Goal: Check status: Check status

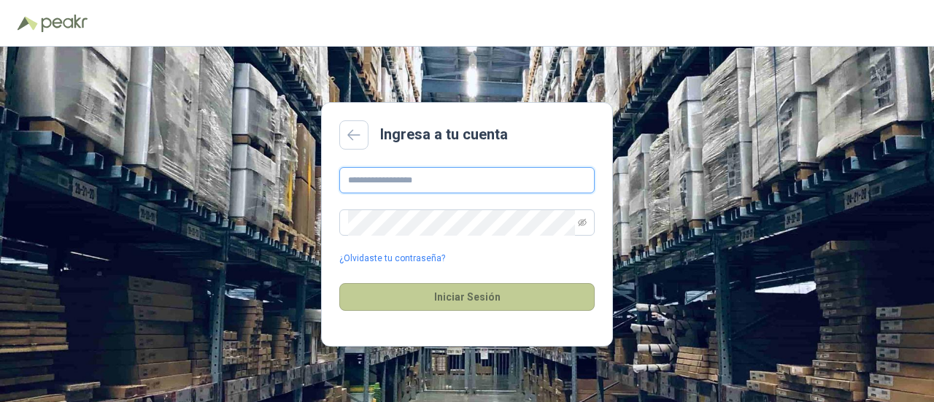
type input "**********"
click at [452, 301] on button "Iniciar Sesión" at bounding box center [466, 297] width 255 height 28
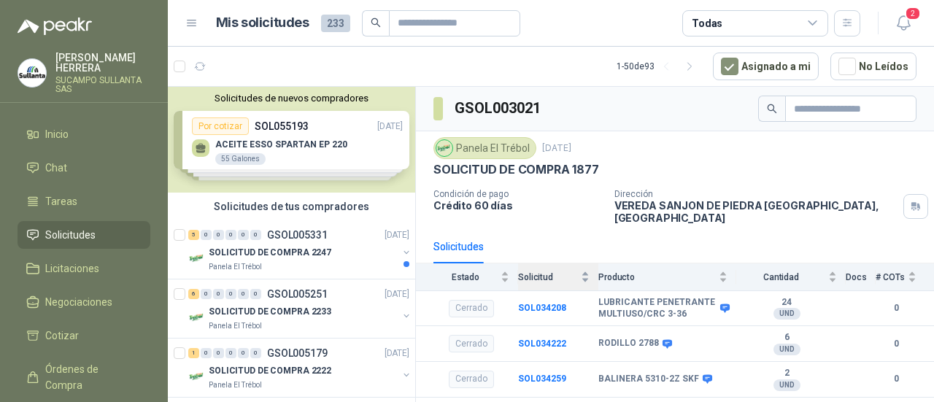
scroll to position [23, 0]
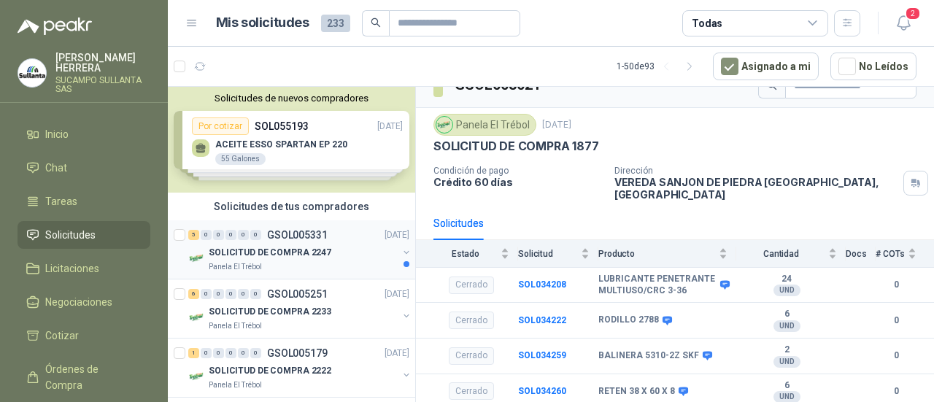
click at [313, 252] on p "SOLICITUD DE COMPRA 2247" at bounding box center [270, 253] width 123 height 14
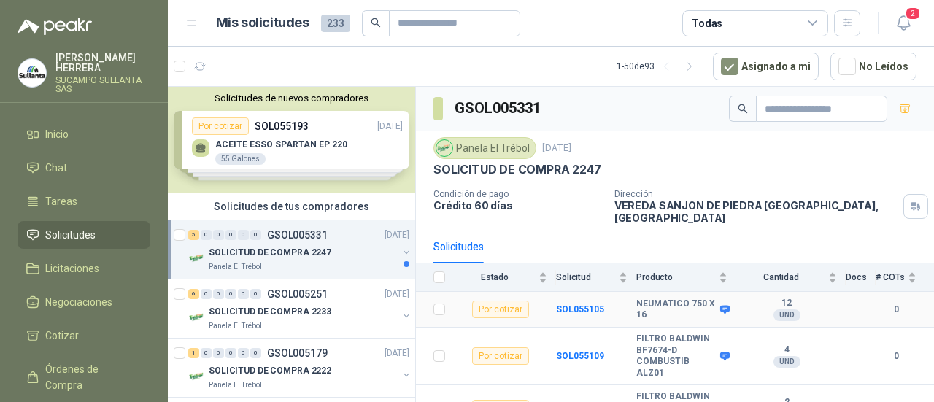
scroll to position [115, 0]
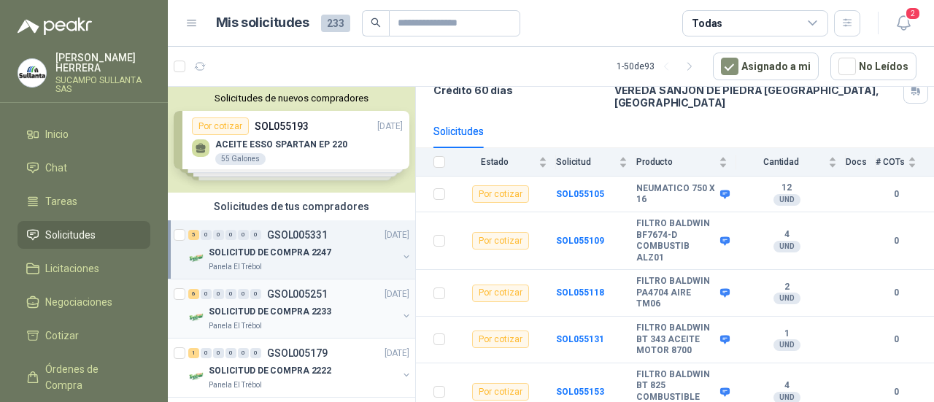
click at [299, 305] on p "SOLICITUD DE COMPRA 2233" at bounding box center [270, 312] width 123 height 14
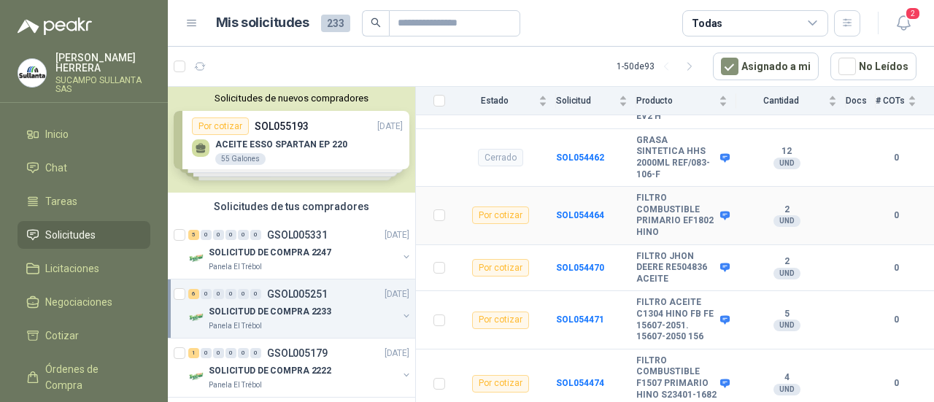
scroll to position [333, 0]
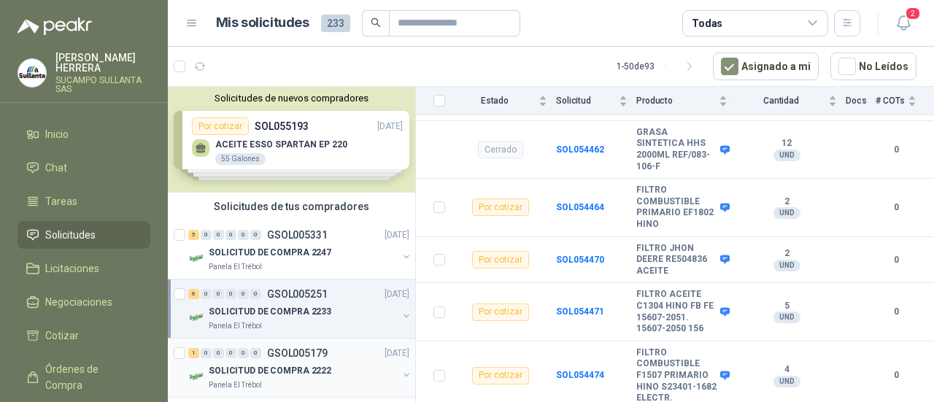
click at [276, 376] on p "SOLICITUD DE COMPRA 2222" at bounding box center [270, 371] width 123 height 14
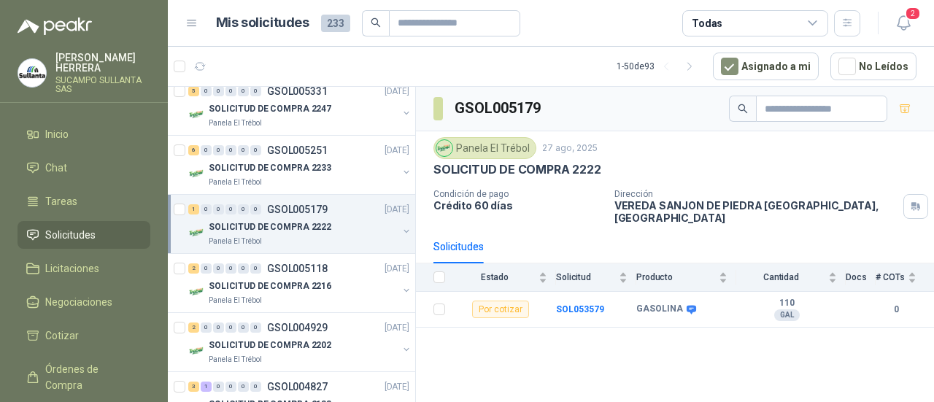
scroll to position [146, 0]
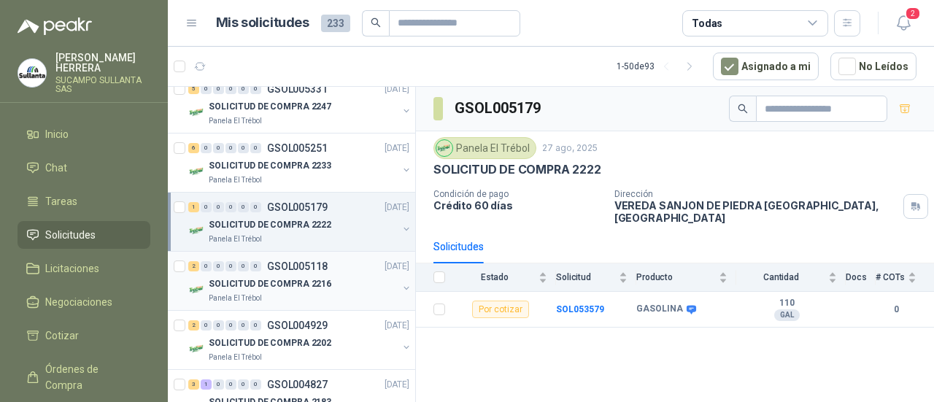
click at [308, 272] on div "2 0 0 0 0 0 GSOL005118 [DATE]" at bounding box center [300, 267] width 224 height 18
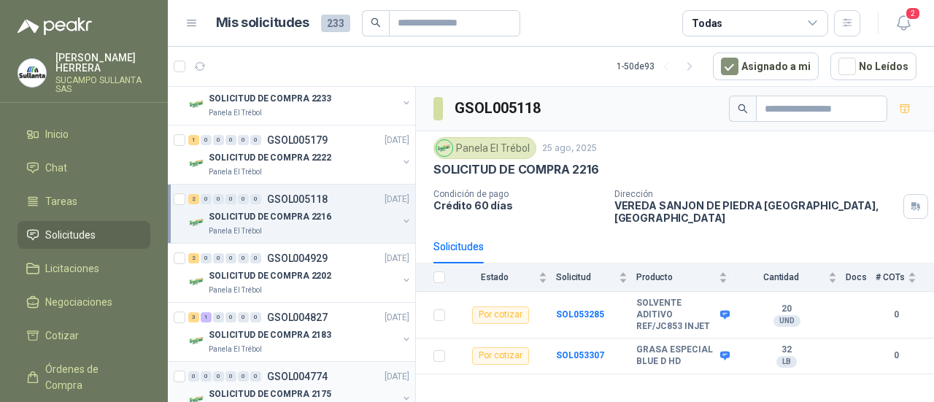
scroll to position [292, 0]
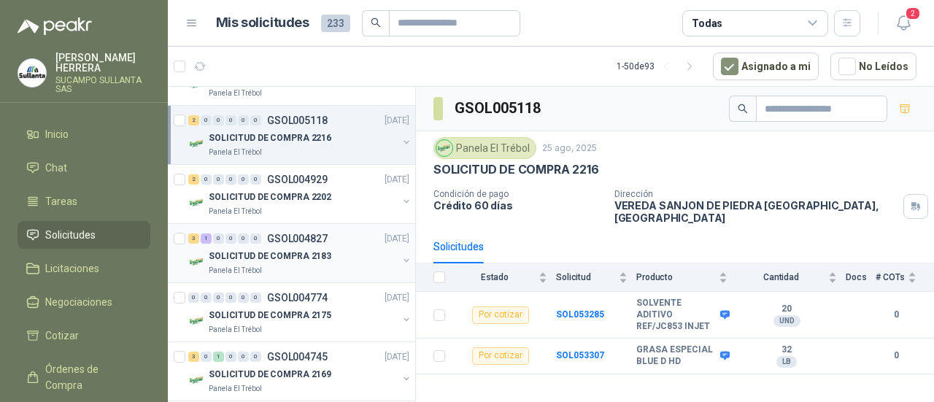
click at [282, 237] on p "GSOL004827" at bounding box center [297, 238] width 61 height 10
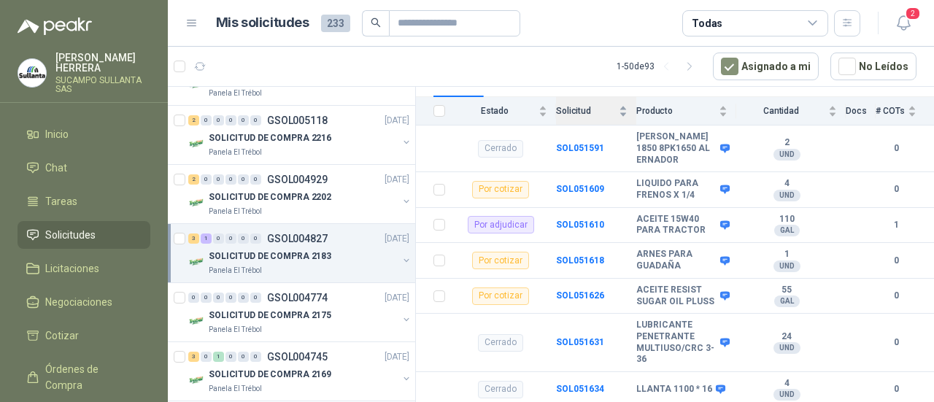
scroll to position [176, 0]
